Goal: Task Accomplishment & Management: Use online tool/utility

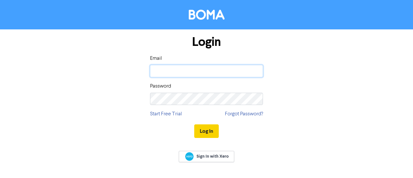
type input "[PERSON_NAME][EMAIL_ADDRESS][DOMAIN_NAME]"
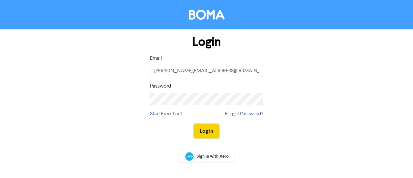
click at [204, 129] on button "Log In" at bounding box center [206, 131] width 25 height 14
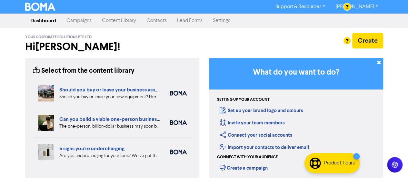
click at [83, 20] on link "Campaigns" at bounding box center [78, 20] width 35 height 13
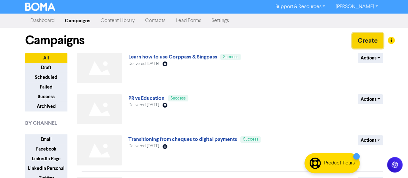
click at [360, 44] on button "Create" at bounding box center [367, 40] width 31 height 15
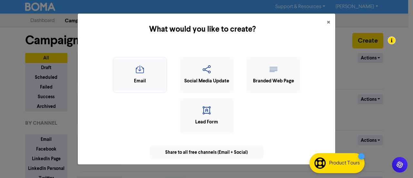
click at [148, 80] on div "Email" at bounding box center [139, 80] width 47 height 7
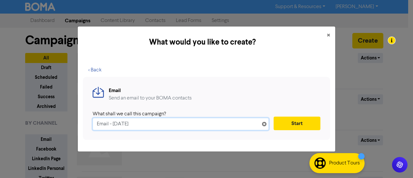
drag, startPoint x: 144, startPoint y: 125, endPoint x: 90, endPoint y: 119, distance: 53.8
click at [90, 119] on div "Email Send an email to your BOMA contacts What shall we call this campaign? Ema…" at bounding box center [206, 108] width 247 height 63
type input "SME Workplace Cybersecurity Checklist"
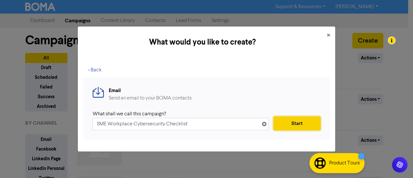
click at [303, 124] on button "Start" at bounding box center [297, 123] width 47 height 14
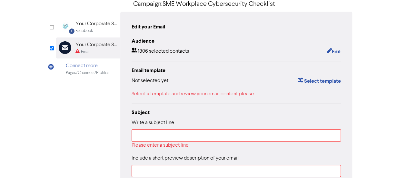
scroll to position [65, 0]
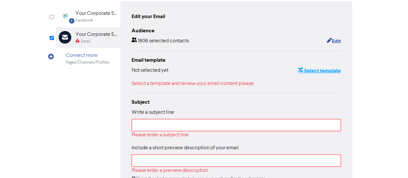
click at [324, 69] on button "Select template" at bounding box center [320, 70] width 44 height 8
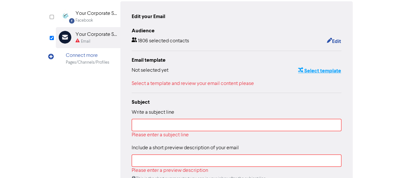
scroll to position [0, 0]
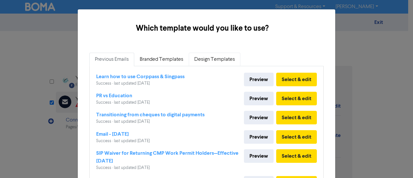
click at [200, 62] on link "Design Templates" at bounding box center [215, 60] width 52 height 14
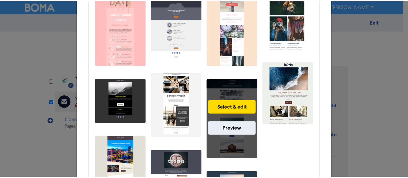
scroll to position [129, 0]
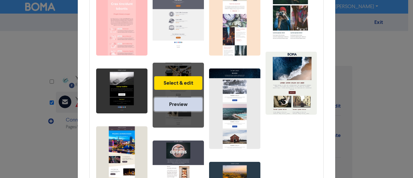
click at [177, 103] on link "Preview" at bounding box center [178, 104] width 48 height 14
click at [181, 84] on button "Select & edit" at bounding box center [178, 83] width 48 height 14
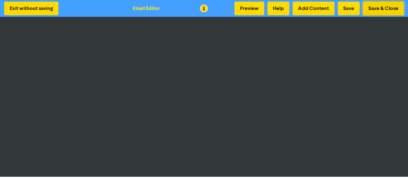
click at [380, 10] on button "Save & Close" at bounding box center [383, 9] width 41 height 14
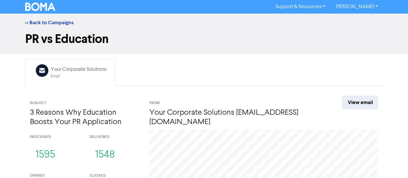
scroll to position [96, 0]
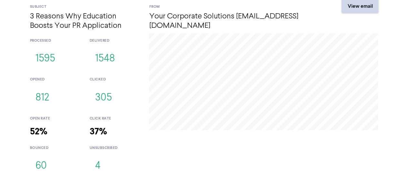
click at [354, 5] on link "View email" at bounding box center [360, 6] width 36 height 14
click at [361, 9] on link "View email" at bounding box center [360, 6] width 36 height 14
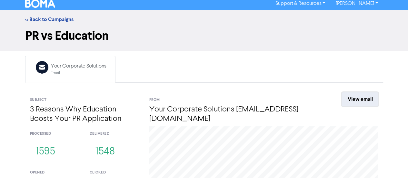
scroll to position [0, 0]
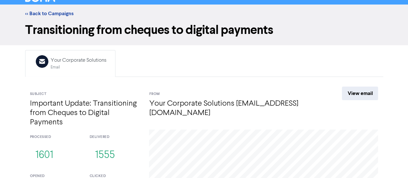
scroll to position [9, 0]
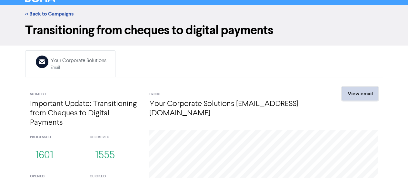
click at [360, 94] on link "View email" at bounding box center [360, 94] width 36 height 14
click at [356, 90] on link "View email" at bounding box center [360, 94] width 36 height 14
